Goal: Task Accomplishment & Management: Complete application form

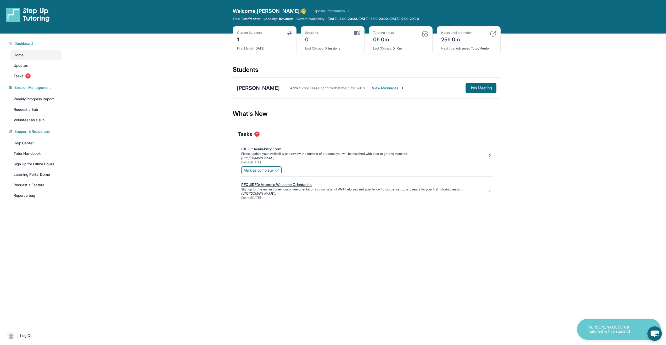
click at [283, 187] on div "REQUIRED: Attend a Welcome Orientation" at bounding box center [364, 184] width 247 height 5
click at [372, 89] on span "View Messages" at bounding box center [388, 87] width 33 height 5
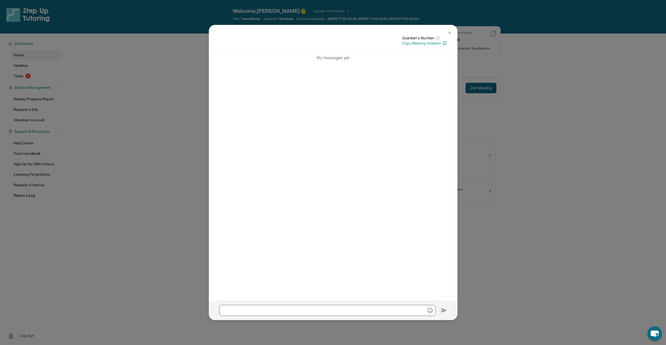
click at [449, 29] on button at bounding box center [449, 32] width 10 height 10
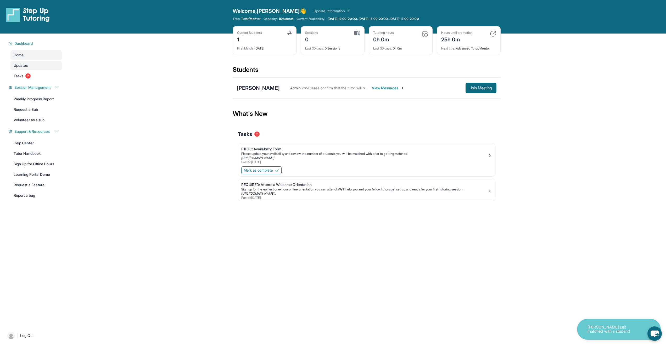
click at [32, 66] on link "Updates" at bounding box center [35, 65] width 51 height 9
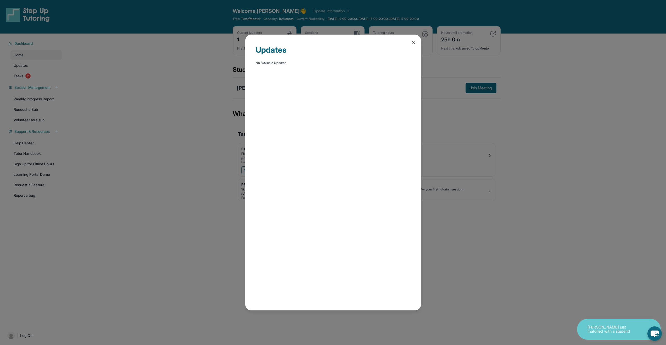
click at [33, 75] on div "Updates No Available Updates" at bounding box center [333, 172] width 666 height 345
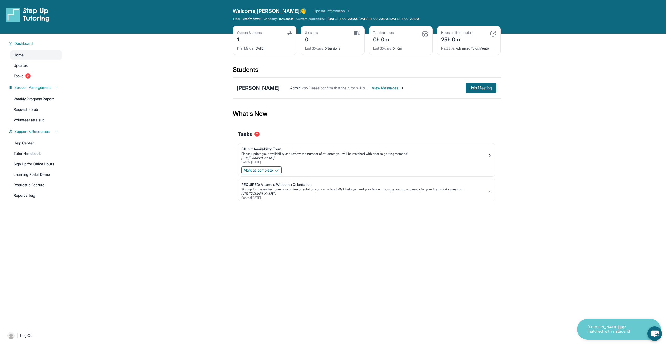
click at [33, 75] on link "Tasks 2" at bounding box center [35, 75] width 51 height 9
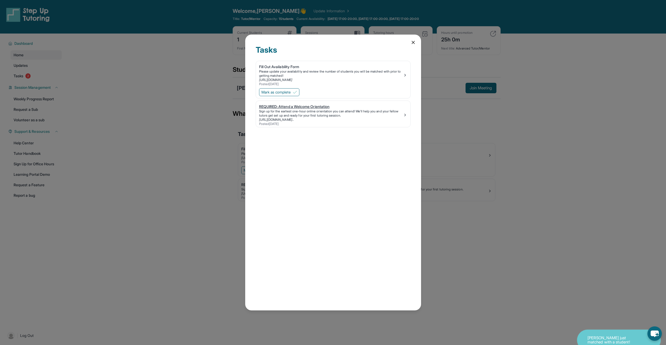
click at [404, 115] on img at bounding box center [405, 115] width 4 height 4
click at [414, 42] on icon at bounding box center [413, 42] width 5 height 5
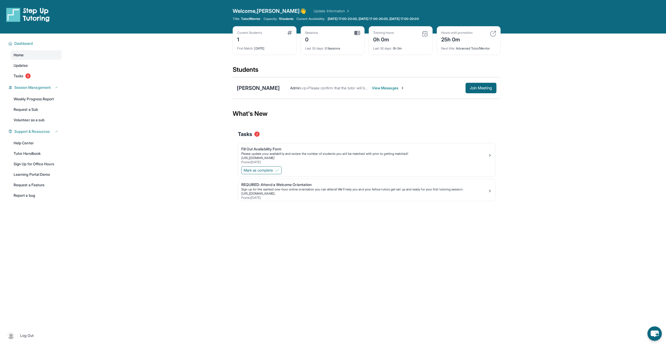
click at [28, 55] on link "Home" at bounding box center [35, 54] width 51 height 9
click at [34, 14] on img at bounding box center [27, 14] width 43 height 15
click at [42, 173] on link "Learning Portal Demo" at bounding box center [35, 174] width 51 height 9
click at [49, 132] on span "Support & Resources" at bounding box center [31, 131] width 35 height 5
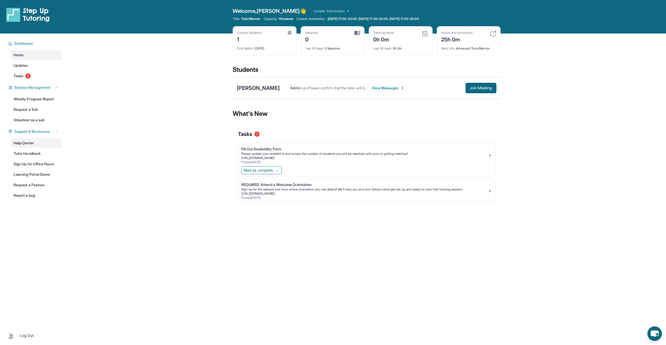
click at [40, 140] on link "Help Center" at bounding box center [35, 142] width 51 height 9
click at [290, 19] on span "1 Students" at bounding box center [286, 19] width 15 height 4
click at [233, 16] on div "Welcome, [PERSON_NAME] 👋 Update Information Title: Tutor/Mentor Capacity: 1 Stu…" at bounding box center [367, 16] width 268 height 19
click at [385, 85] on span "View Messages" at bounding box center [388, 87] width 33 height 5
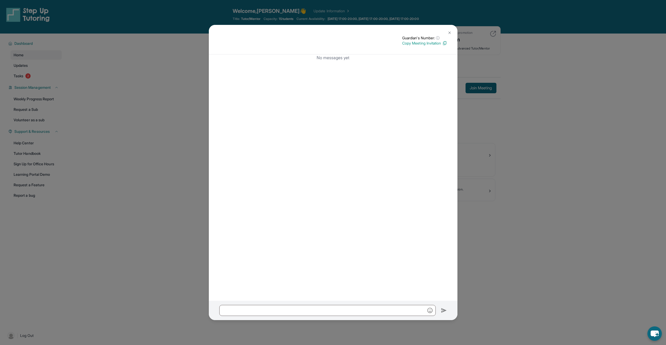
click at [449, 30] on button at bounding box center [449, 32] width 10 height 10
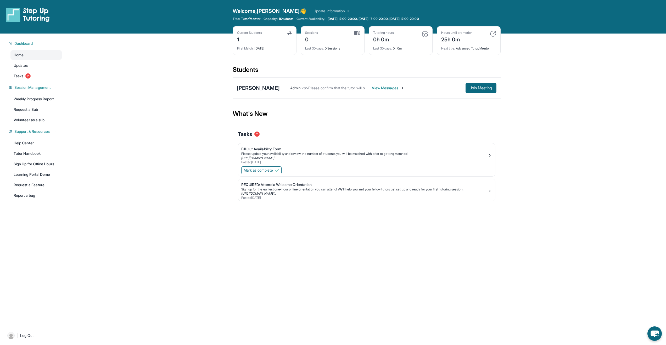
click at [378, 90] on span "View Messages" at bounding box center [388, 87] width 33 height 5
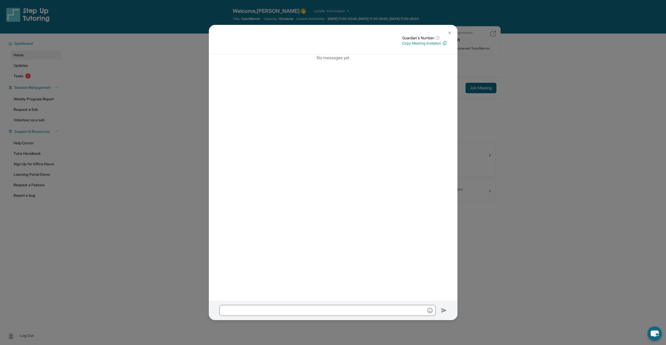
click at [443, 44] on img at bounding box center [444, 43] width 5 height 5
click at [445, 30] on button at bounding box center [449, 32] width 10 height 10
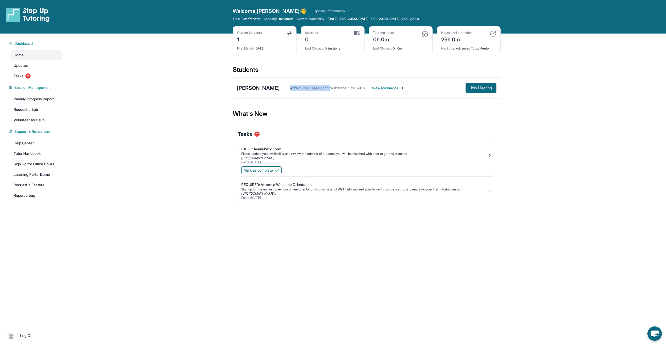
drag, startPoint x: 281, startPoint y: 88, endPoint x: 326, endPoint y: 92, distance: 45.2
click at [326, 92] on div "Admin : <p>Please confirm that the tutor will be able to attend your first assi…" at bounding box center [388, 88] width 217 height 10
click at [35, 66] on link "Updates" at bounding box center [35, 65] width 51 height 9
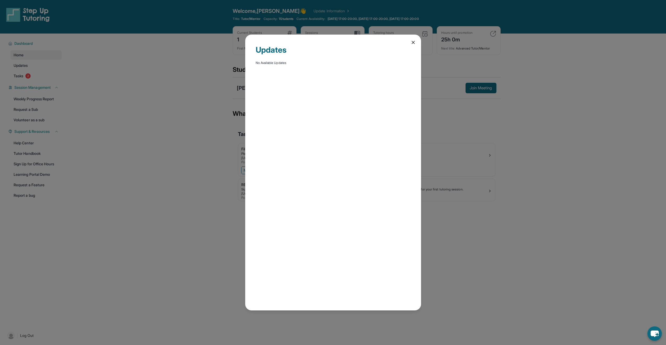
click at [413, 40] on icon at bounding box center [413, 42] width 5 height 5
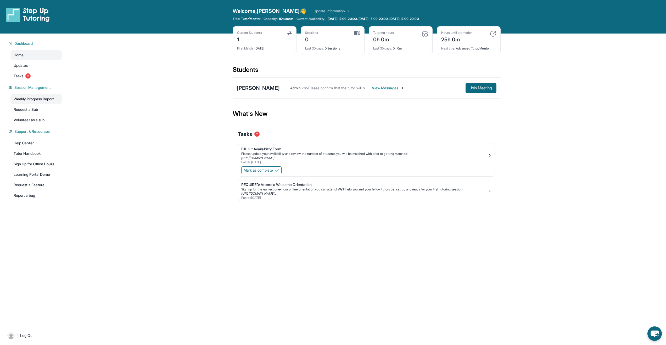
click at [38, 101] on link "Weekly Progress Report" at bounding box center [35, 98] width 51 height 9
click at [272, 170] on span "Mark as complete" at bounding box center [258, 170] width 29 height 5
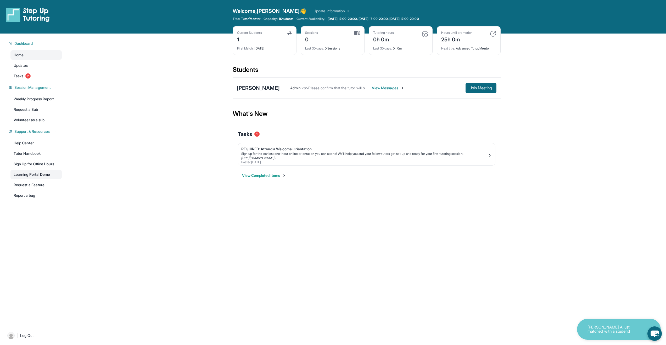
click at [36, 174] on link "Learning Portal Demo" at bounding box center [35, 174] width 51 height 9
click at [30, 144] on link "Help Center" at bounding box center [35, 142] width 51 height 9
click at [281, 150] on div "REQUIRED: Attend a Welcome Orientation" at bounding box center [364, 148] width 247 height 5
click at [292, 149] on div "REQUIRED: Attend a Welcome Orientation" at bounding box center [364, 148] width 247 height 5
click at [37, 152] on link "Tutor Handbook" at bounding box center [35, 153] width 51 height 9
